Goal: Task Accomplishment & Management: Use online tool/utility

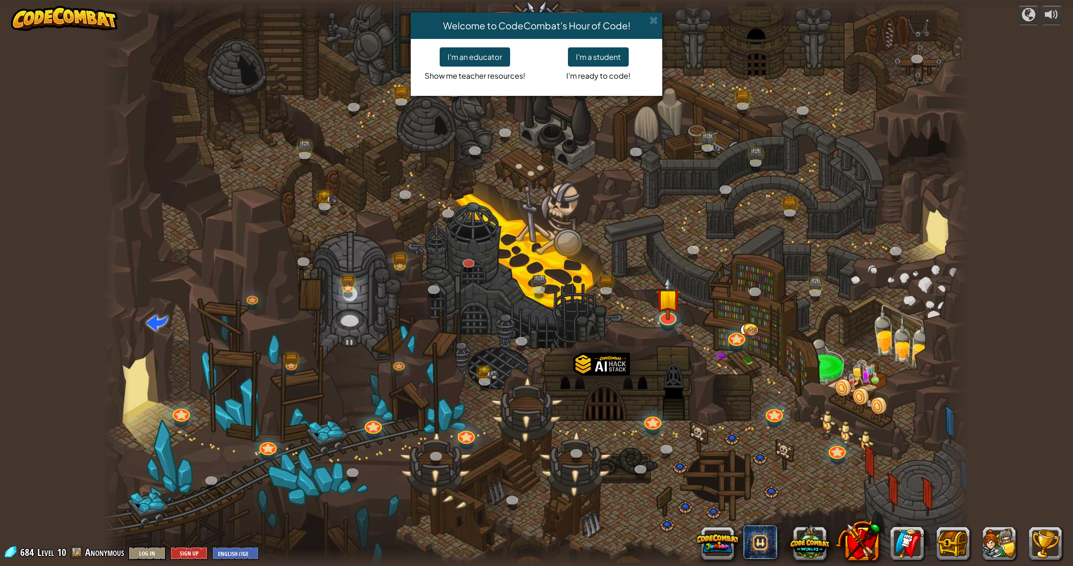
click at [659, 19] on div "Welcome to CodeCombat's Hour of Code!" at bounding box center [536, 26] width 251 height 26
click at [651, 18] on span at bounding box center [653, 20] width 9 height 9
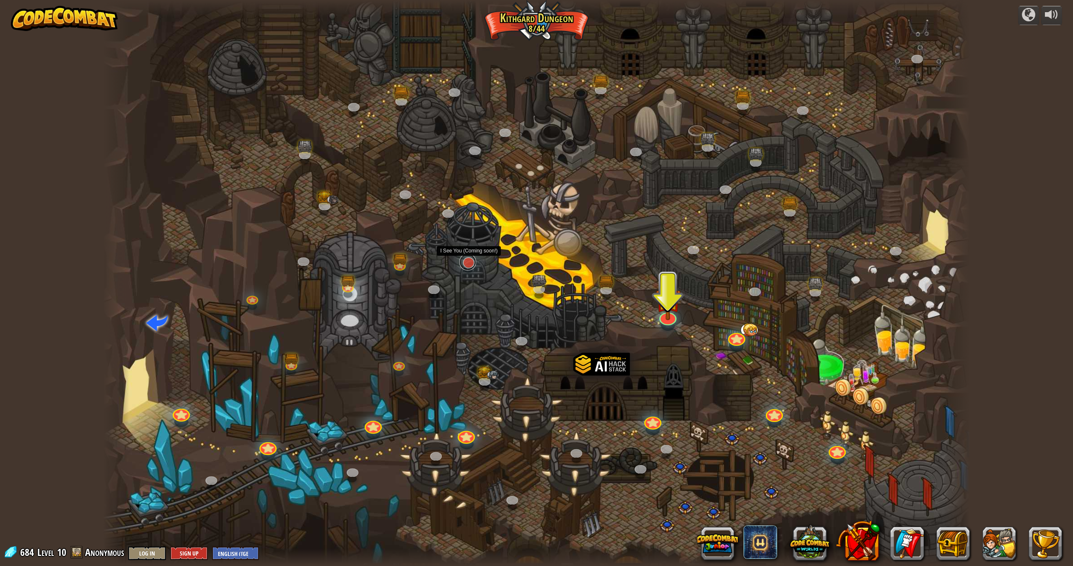
click at [468, 265] on link at bounding box center [467, 262] width 17 height 17
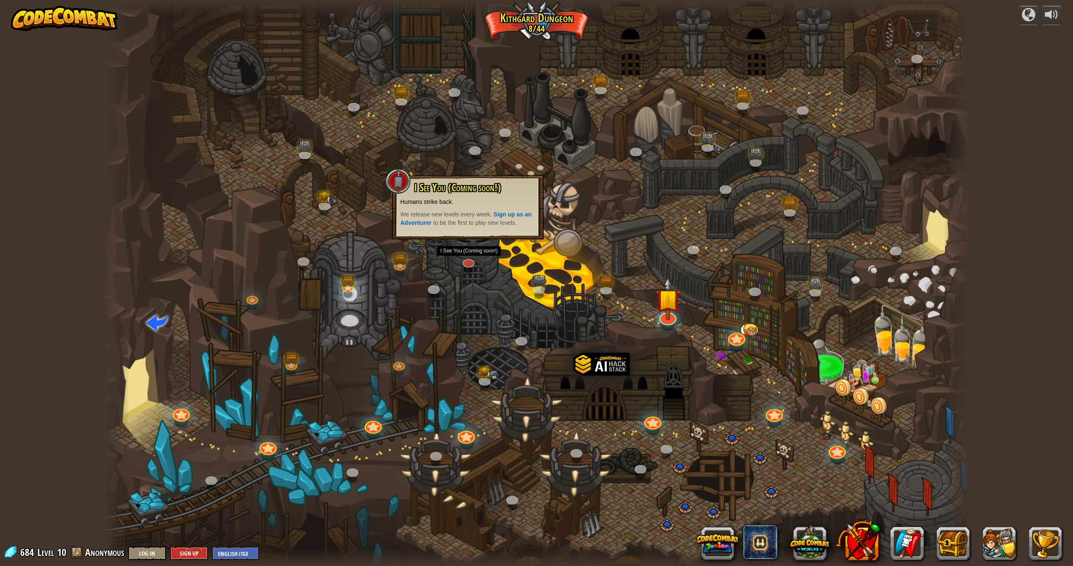
click at [446, 261] on div at bounding box center [536, 283] width 866 height 566
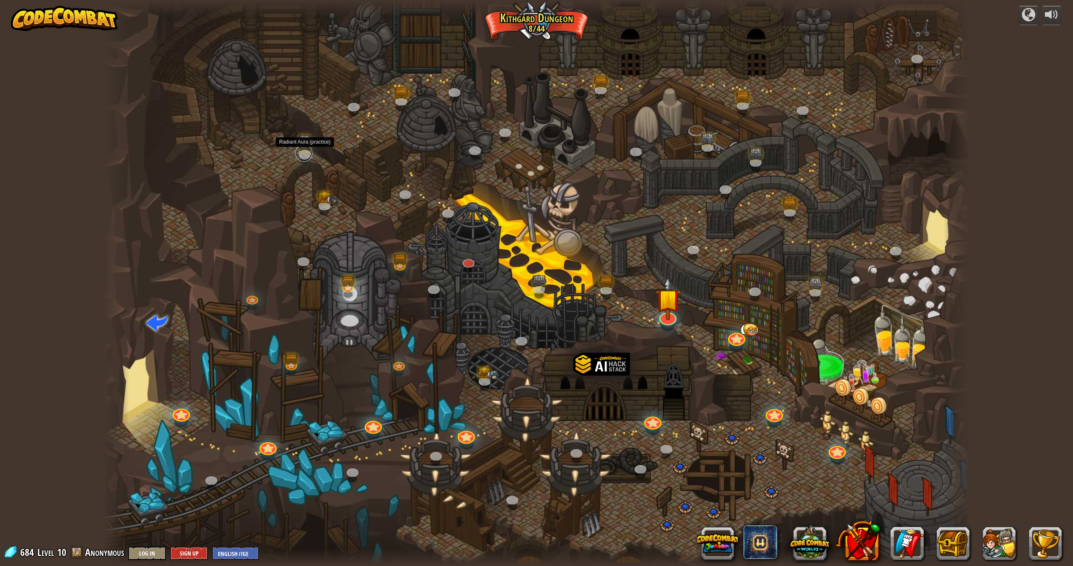
click at [309, 155] on link at bounding box center [303, 153] width 17 height 17
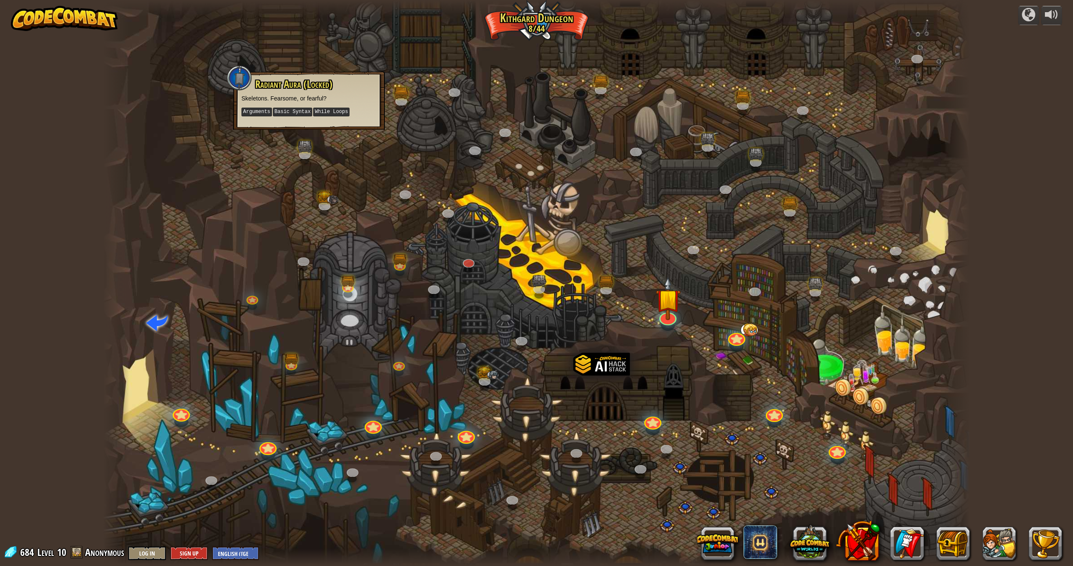
drag, startPoint x: 482, startPoint y: 131, endPoint x: 525, endPoint y: 145, distance: 44.4
click at [483, 132] on div at bounding box center [536, 283] width 866 height 566
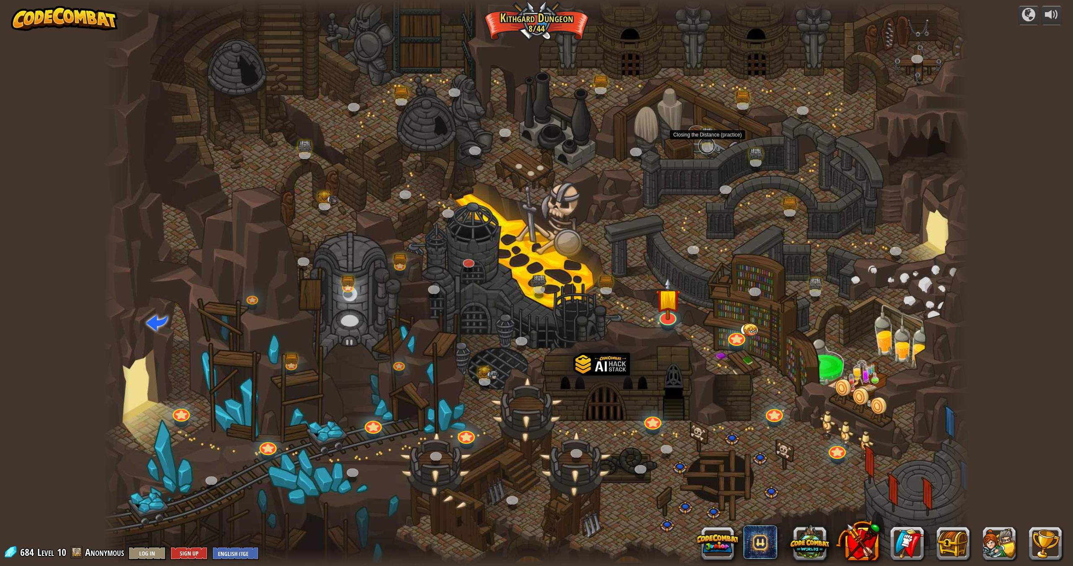
click at [708, 142] on link at bounding box center [706, 145] width 17 height 17
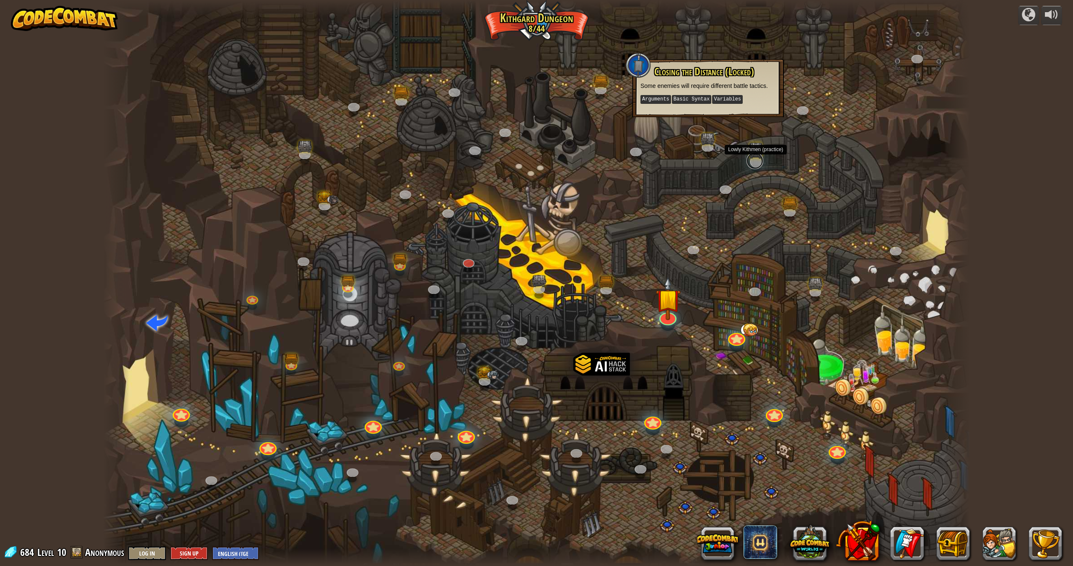
click at [752, 162] on link at bounding box center [754, 161] width 17 height 17
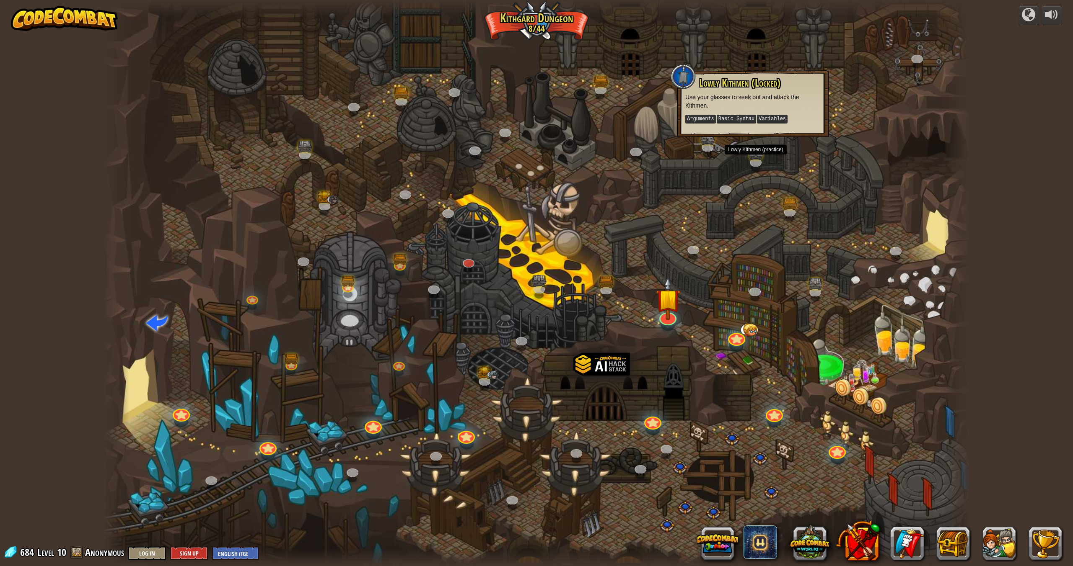
click at [801, 191] on div at bounding box center [536, 283] width 866 height 566
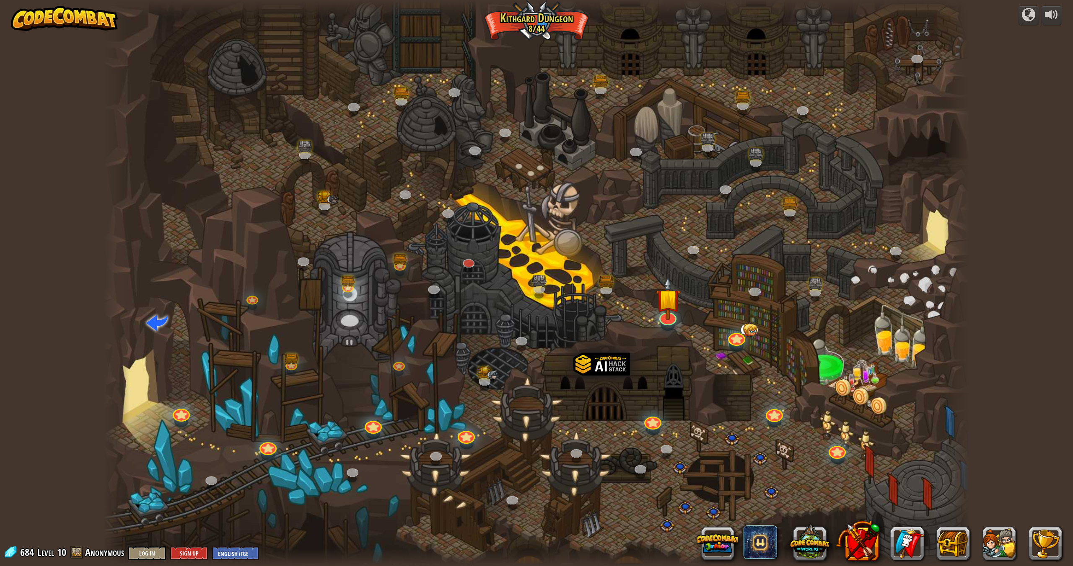
click at [856, 267] on div at bounding box center [536, 283] width 866 height 566
drag, startPoint x: 229, startPoint y: 305, endPoint x: 173, endPoint y: 323, distance: 59.5
click at [173, 323] on div at bounding box center [536, 283] width 866 height 566
click at [853, 538] on button at bounding box center [857, 542] width 44 height 44
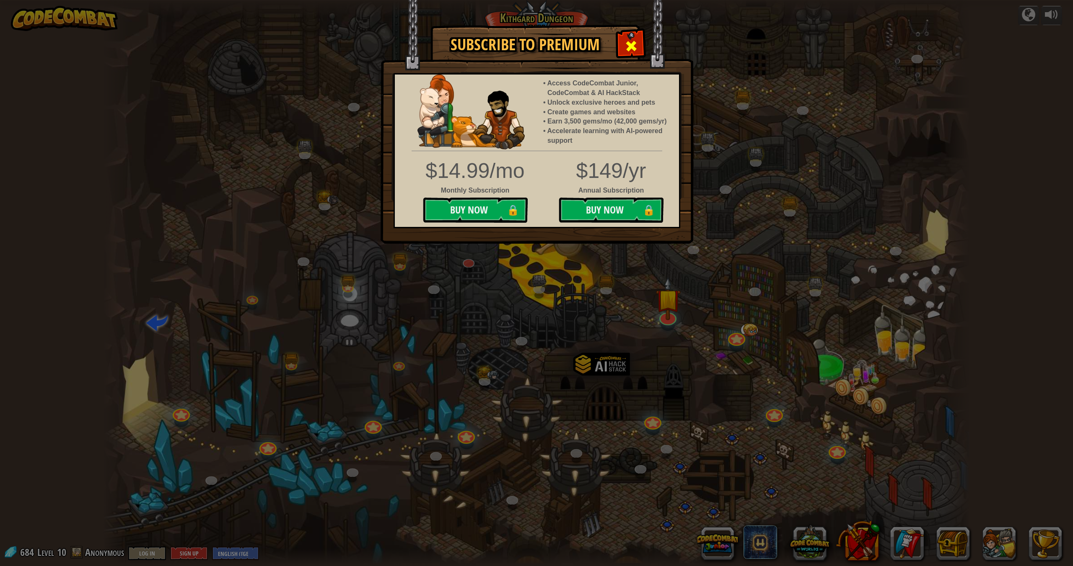
click at [631, 38] on div at bounding box center [631, 45] width 26 height 26
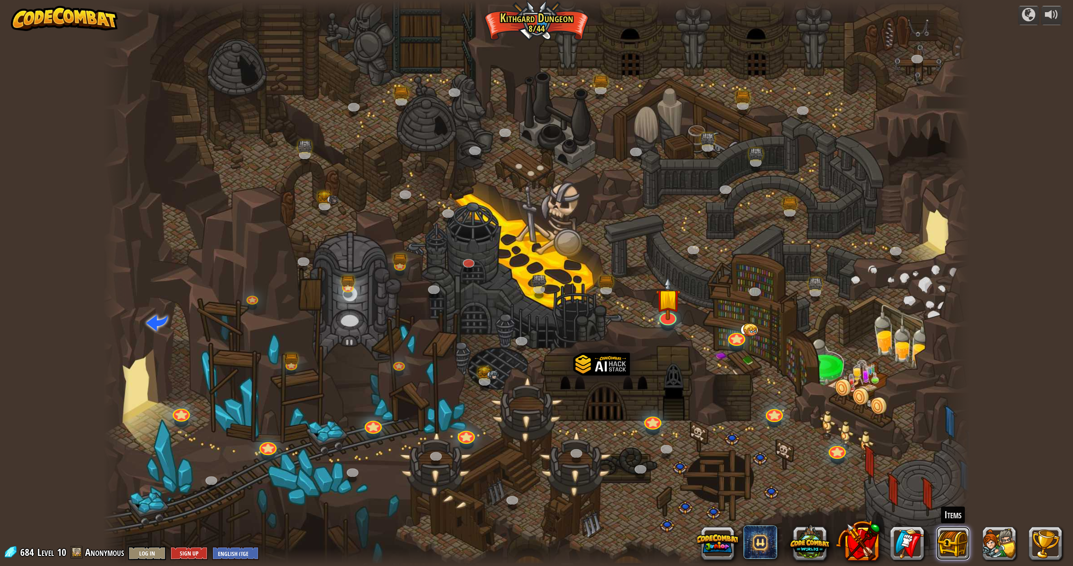
click at [948, 535] on button at bounding box center [953, 544] width 34 height 34
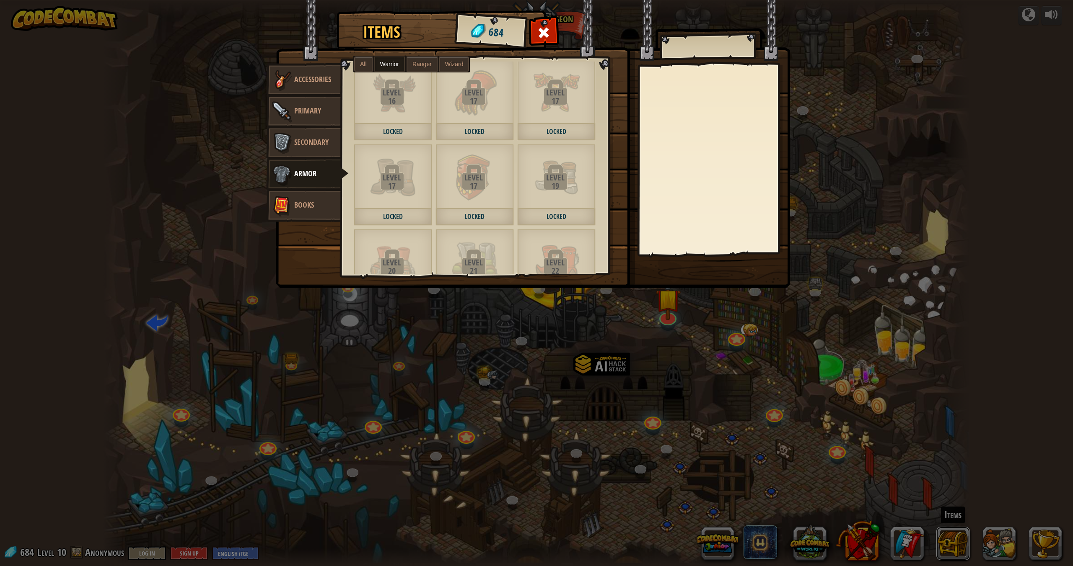
scroll to position [745, 0]
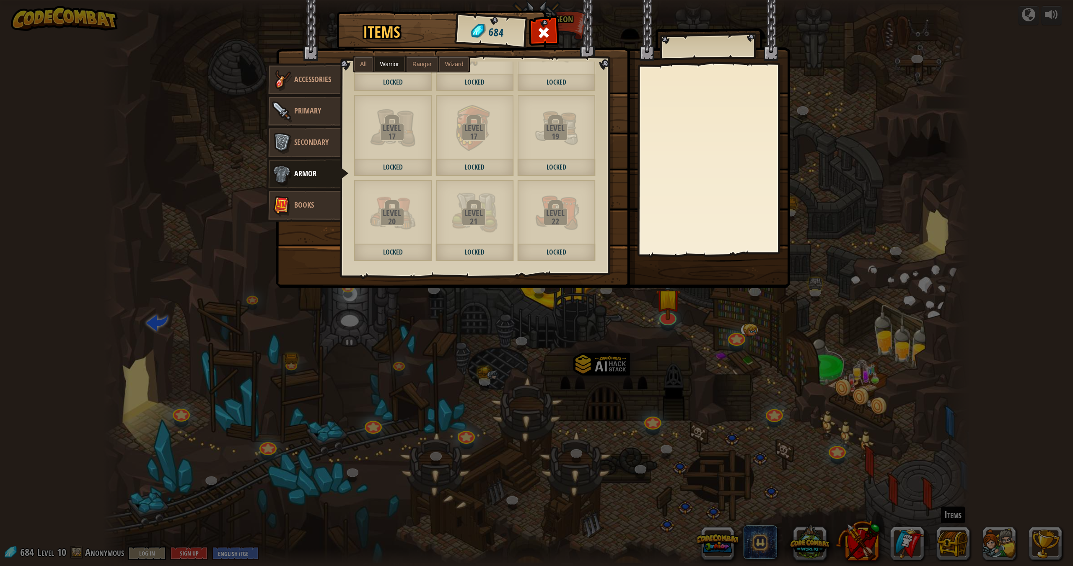
drag, startPoint x: 571, startPoint y: 200, endPoint x: 566, endPoint y: 203, distance: 5.5
click at [570, 201] on img at bounding box center [556, 213] width 46 height 46
click at [566, 203] on span at bounding box center [556, 213] width 25 height 25
drag, startPoint x: 566, startPoint y: 203, endPoint x: 488, endPoint y: 196, distance: 78.3
click at [566, 203] on span at bounding box center [556, 213] width 25 height 25
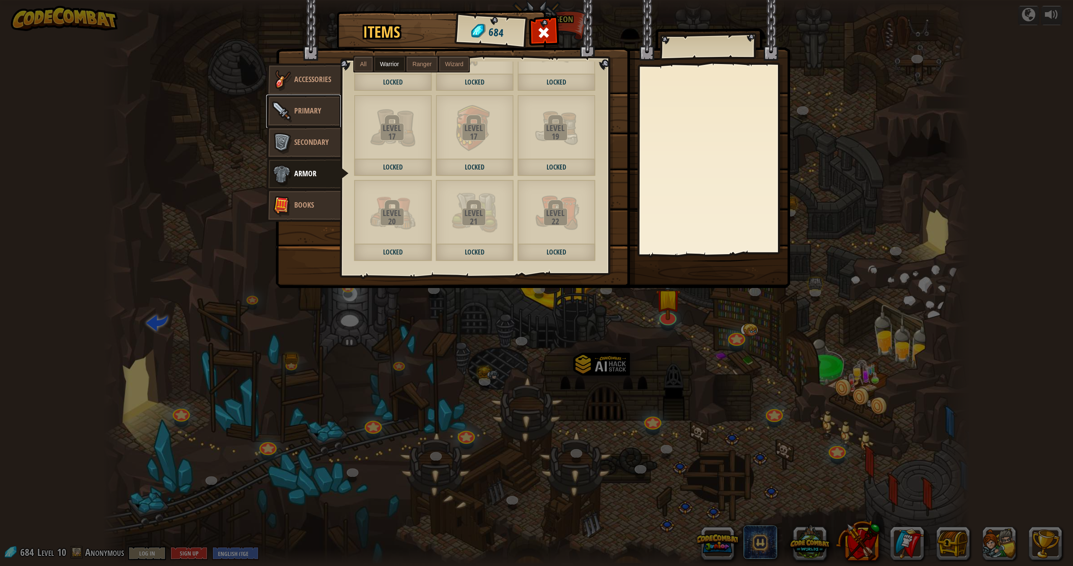
click at [307, 107] on span "Primary" at bounding box center [307, 111] width 27 height 10
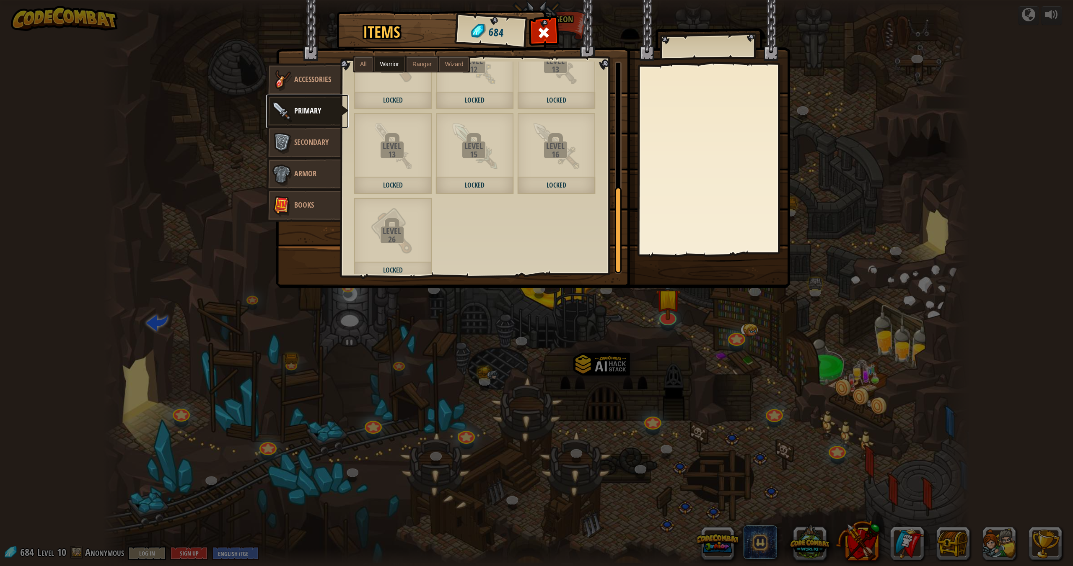
scroll to position [290, 0]
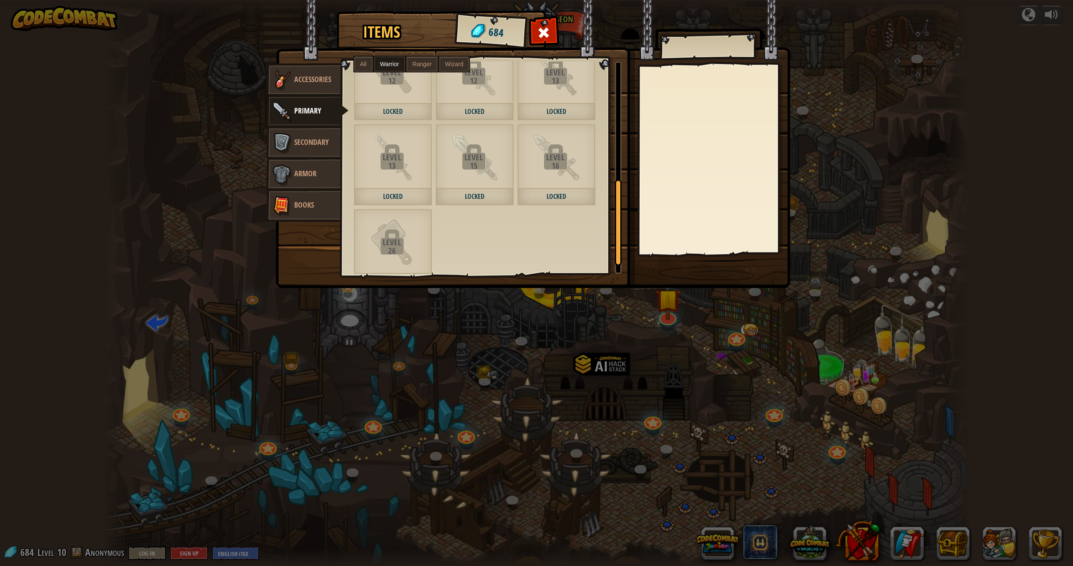
click at [534, 164] on div "16" at bounding box center [555, 166] width 76 height 8
click at [299, 84] on span "Accessories" at bounding box center [312, 79] width 37 height 10
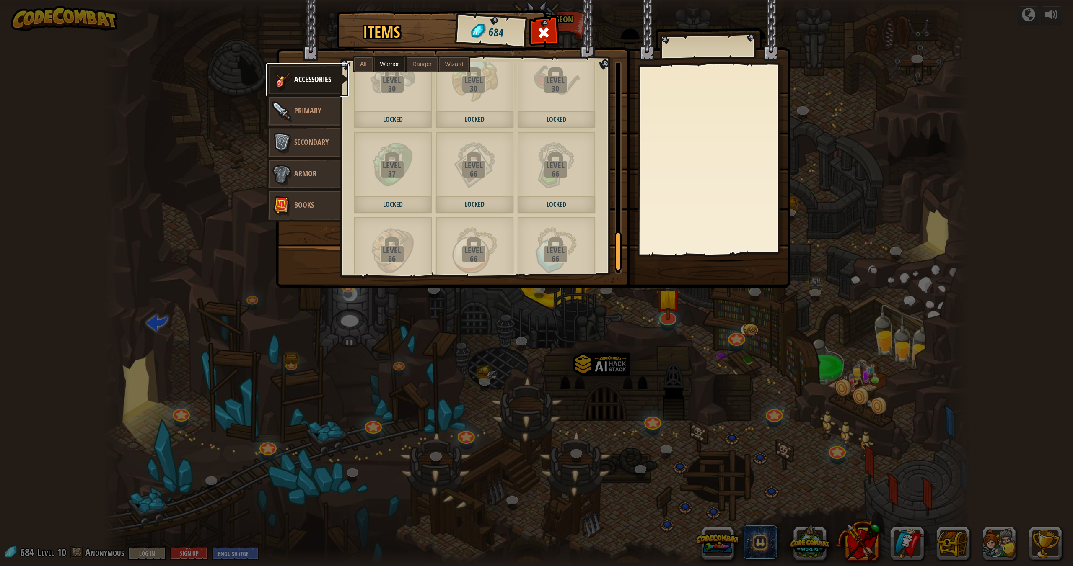
scroll to position [1000, 0]
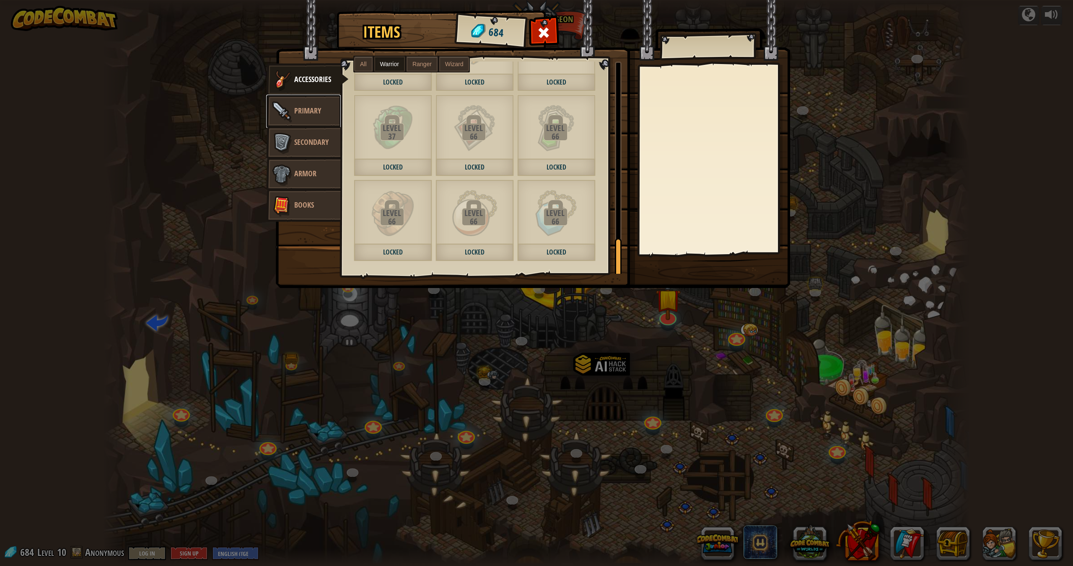
click at [300, 106] on span "Primary" at bounding box center [307, 111] width 27 height 10
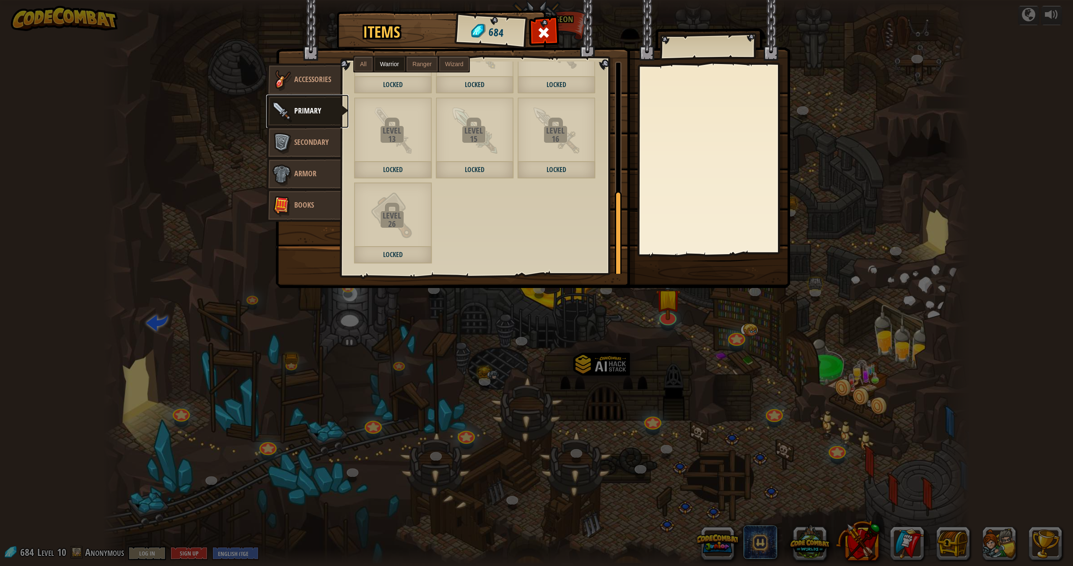
scroll to position [320, 0]
click at [300, 147] on span "Secondary" at bounding box center [311, 142] width 34 height 10
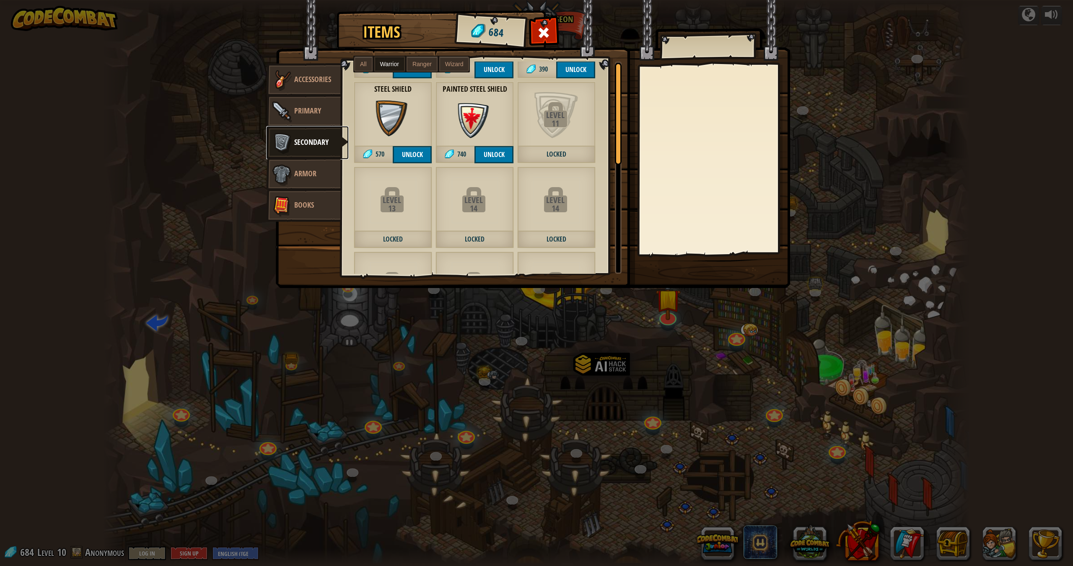
scroll to position [235, 0]
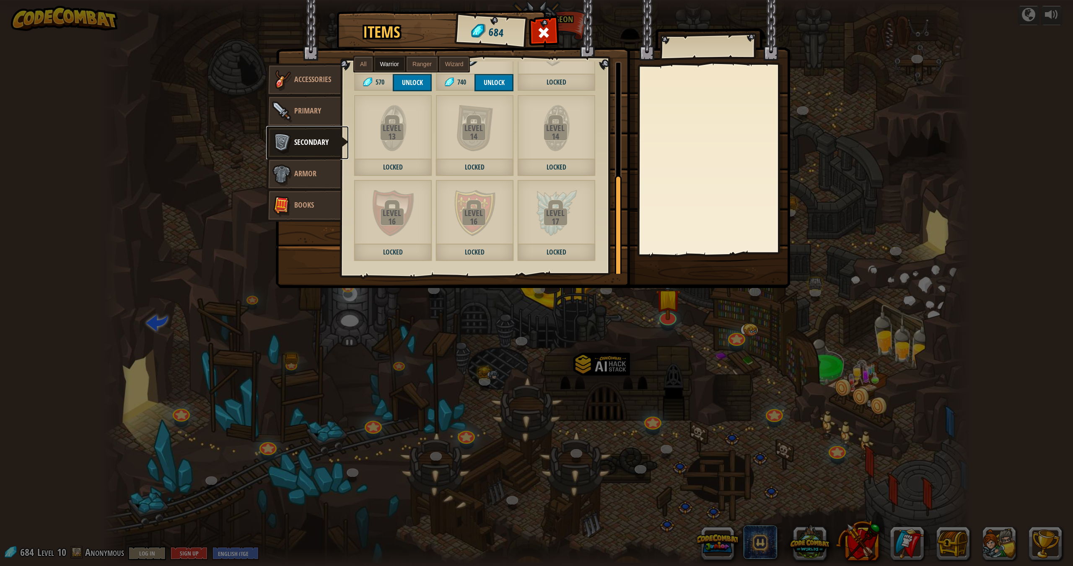
click at [294, 147] on span "Secondary" at bounding box center [311, 142] width 34 height 10
click at [323, 159] on link "Armor" at bounding box center [303, 175] width 75 height 34
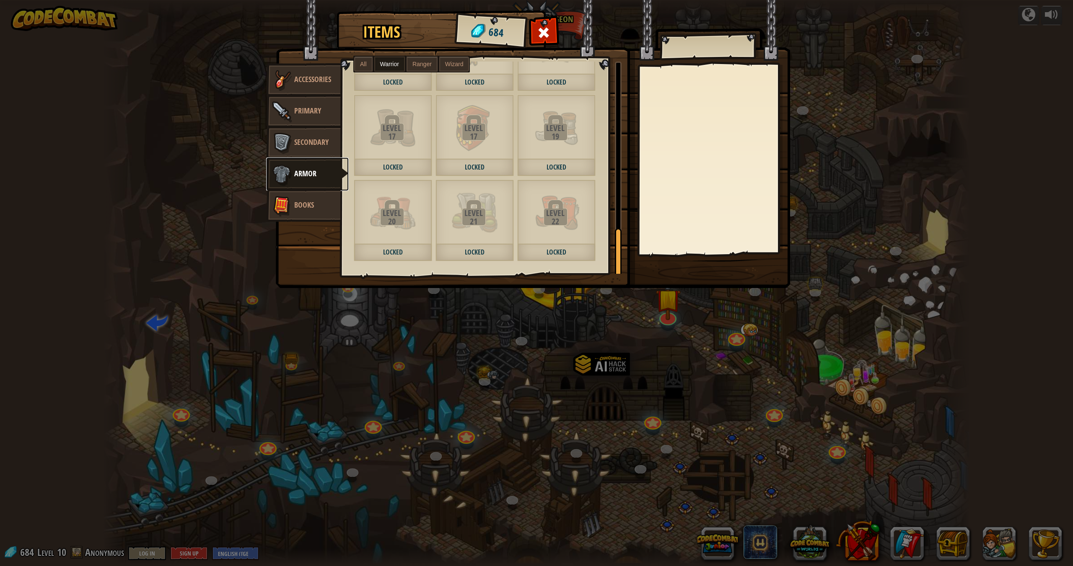
click at [328, 168] on link "Armor" at bounding box center [307, 175] width 83 height 34
click at [277, 209] on img at bounding box center [281, 205] width 25 height 25
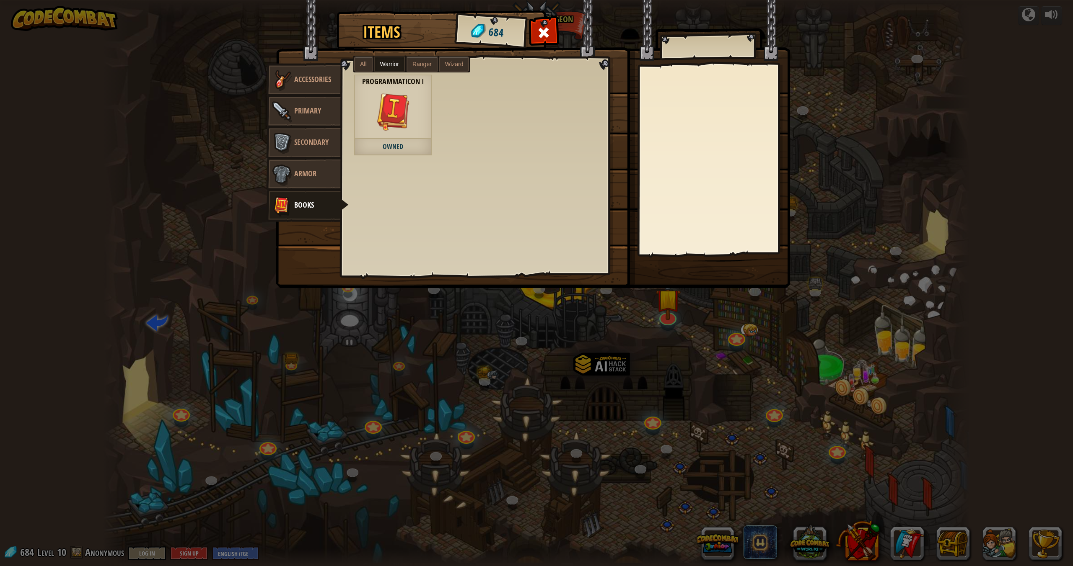
click at [418, 54] on img at bounding box center [533, 136] width 514 height 304
click at [418, 59] on label "Ranger" at bounding box center [421, 64] width 31 height 15
click at [446, 62] on span "Wizard" at bounding box center [454, 64] width 18 height 7
click at [369, 63] on label "All" at bounding box center [363, 64] width 18 height 15
click at [299, 74] on span "Accessories" at bounding box center [312, 79] width 37 height 10
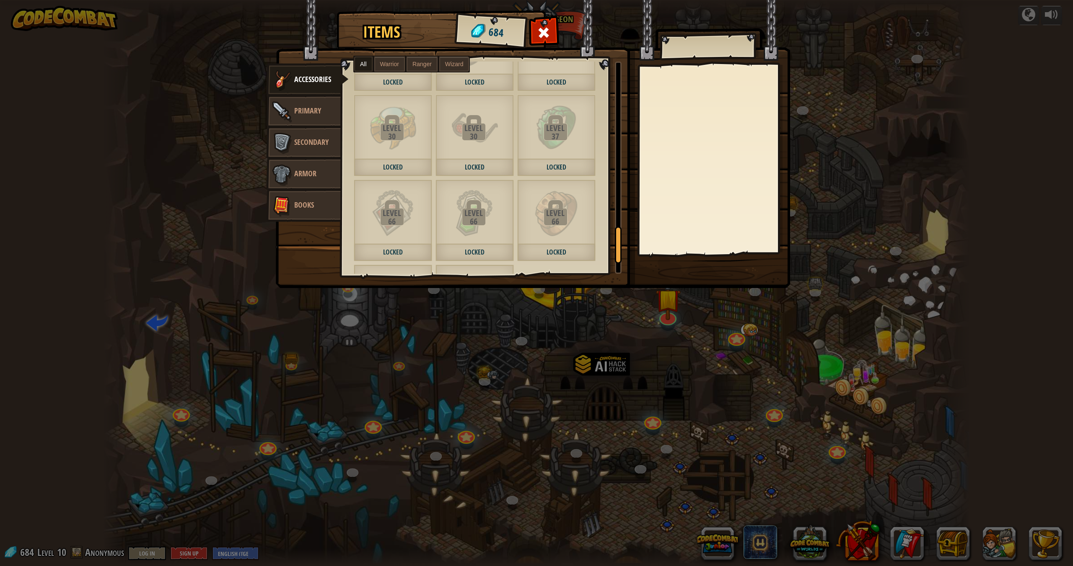
click at [380, 58] on label "Warrior" at bounding box center [389, 64] width 31 height 15
click at [408, 62] on label "Ranger" at bounding box center [421, 64] width 31 height 15
click at [432, 63] on label "Ranger" at bounding box center [421, 64] width 31 height 15
click at [436, 62] on label "Ranger" at bounding box center [421, 64] width 31 height 15
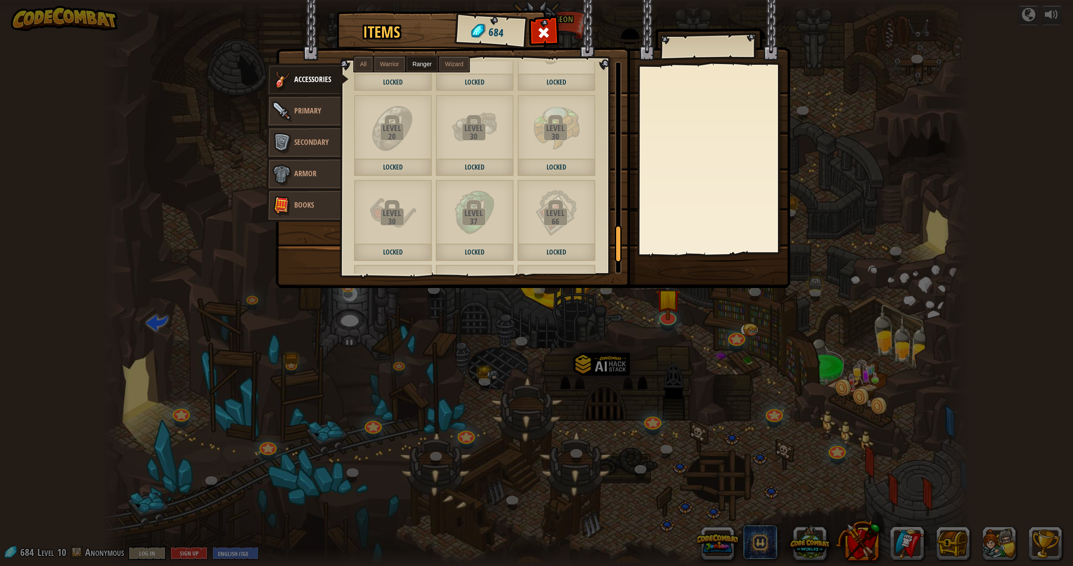
click at [363, 66] on span "All" at bounding box center [363, 64] width 7 height 7
click at [539, 31] on span at bounding box center [543, 32] width 13 height 13
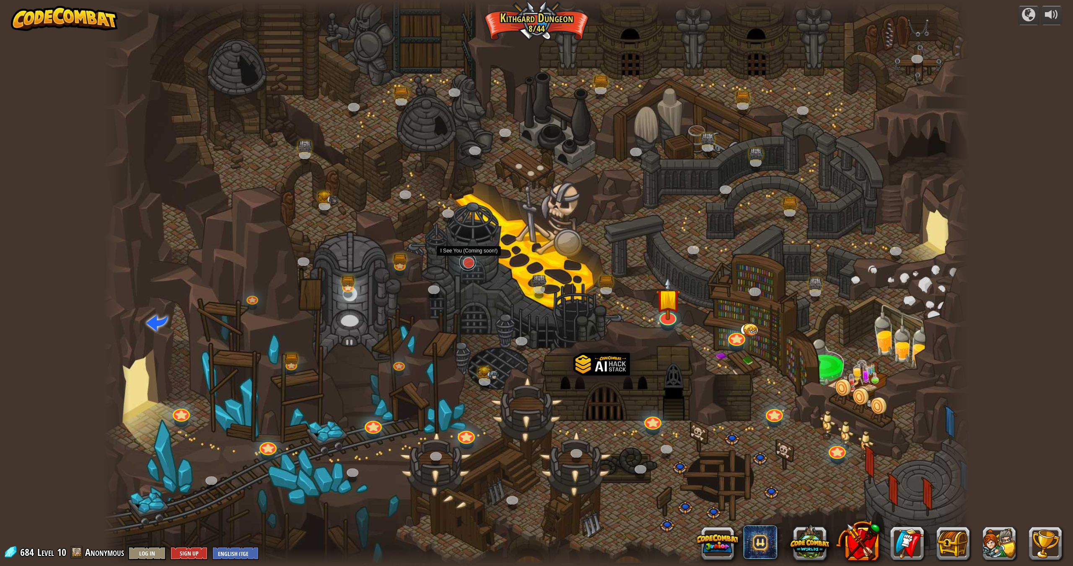
click at [463, 260] on link at bounding box center [467, 262] width 17 height 17
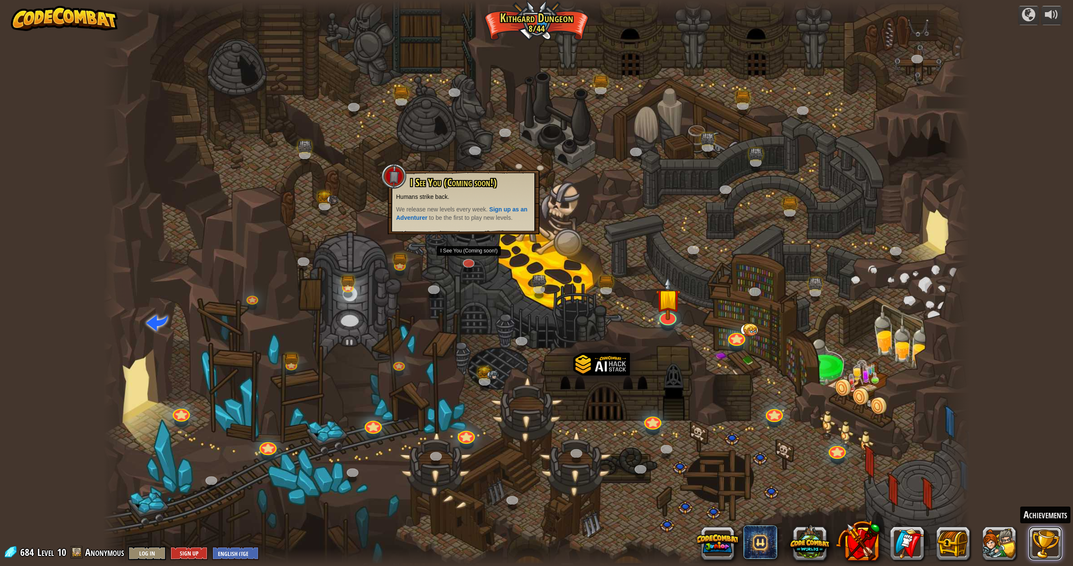
click at [1042, 538] on button at bounding box center [1045, 544] width 34 height 34
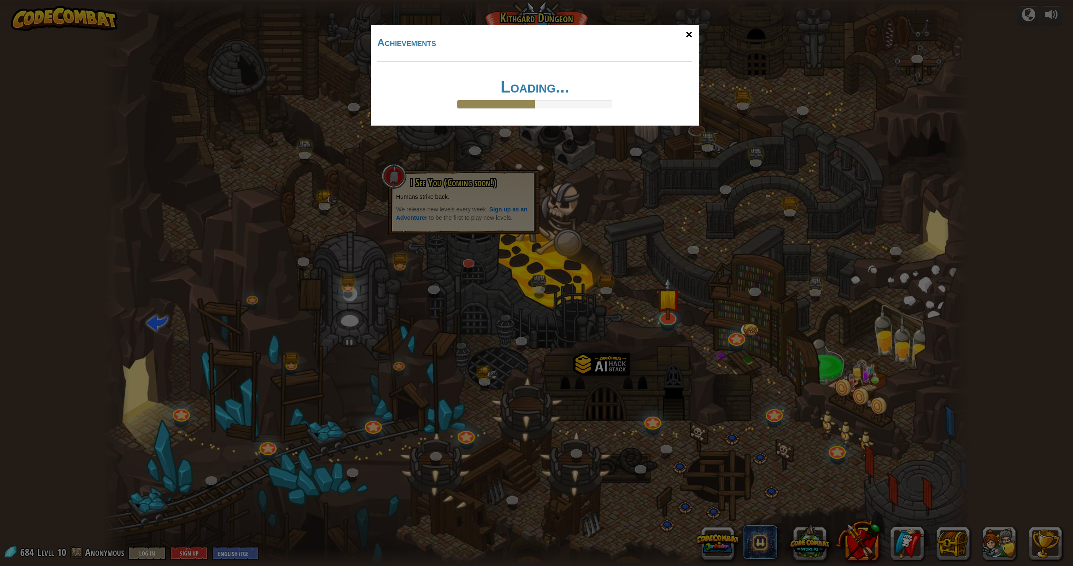
click at [687, 38] on div "×" at bounding box center [688, 35] width 19 height 24
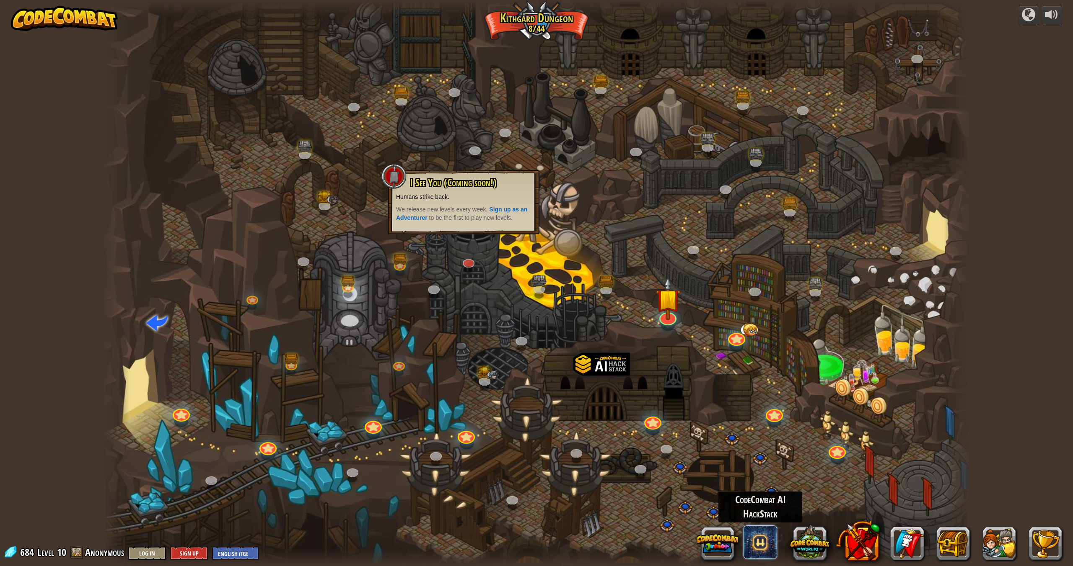
click at [757, 542] on span at bounding box center [760, 543] width 34 height 34
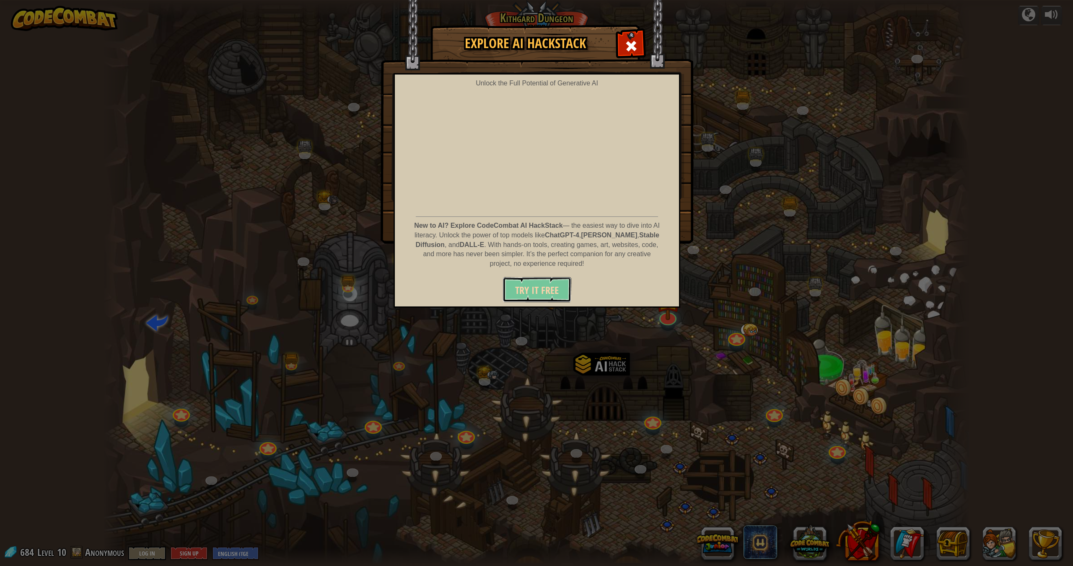
click at [543, 288] on span "Try It Free" at bounding box center [537, 290] width 44 height 13
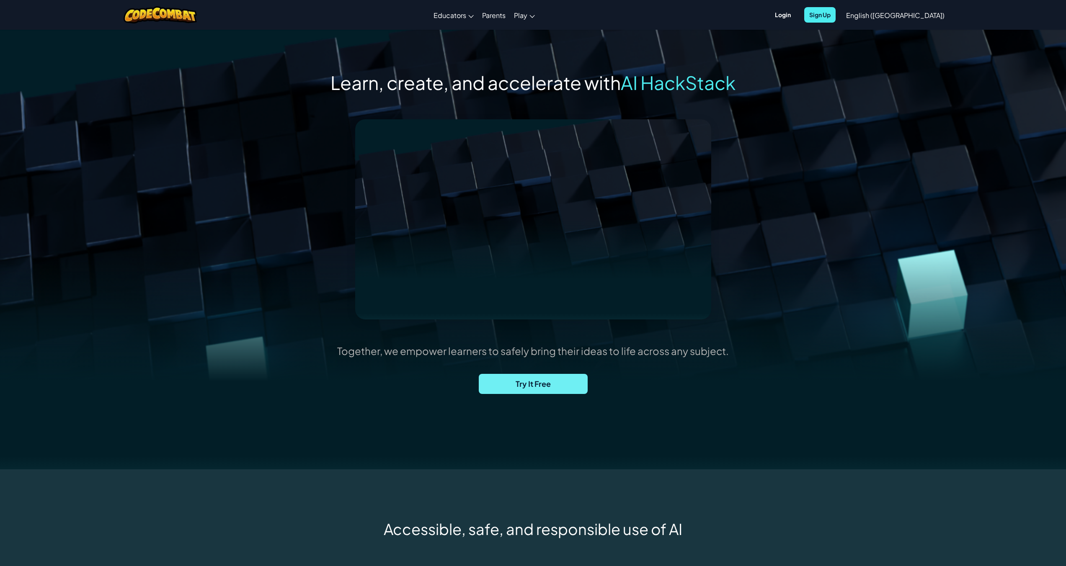
click at [548, 387] on span "Try It Free" at bounding box center [533, 384] width 109 height 20
